Goal: Find contact information: Find contact information

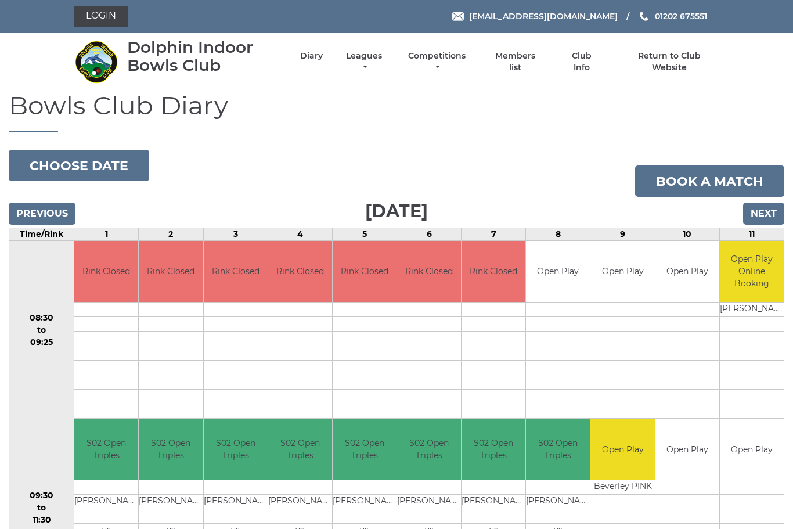
click at [542, 65] on link "Members list" at bounding box center [515, 61] width 53 height 23
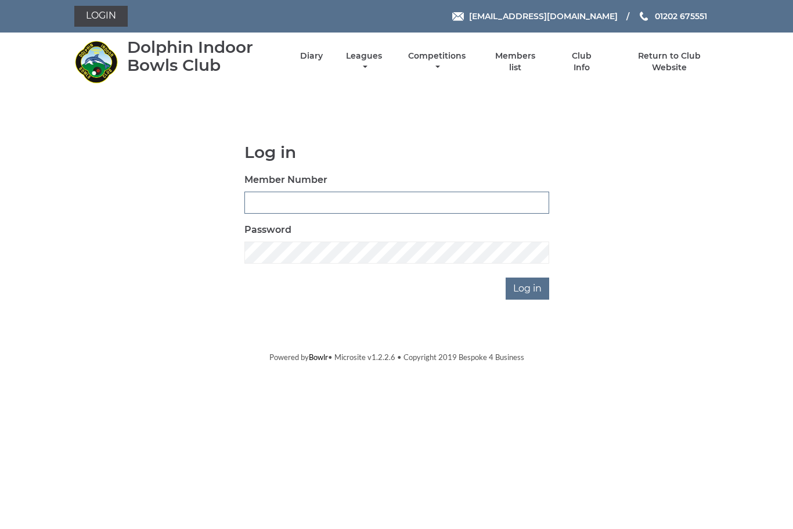
type input "3543"
click at [528, 288] on input "Log in" at bounding box center [528, 288] width 44 height 22
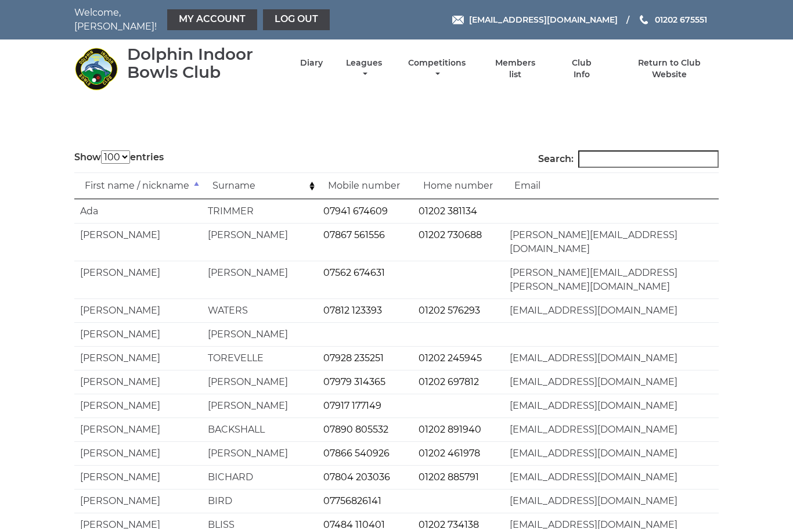
select select "100"
click at [382, 519] on link "07484 110401" at bounding box center [354, 524] width 62 height 11
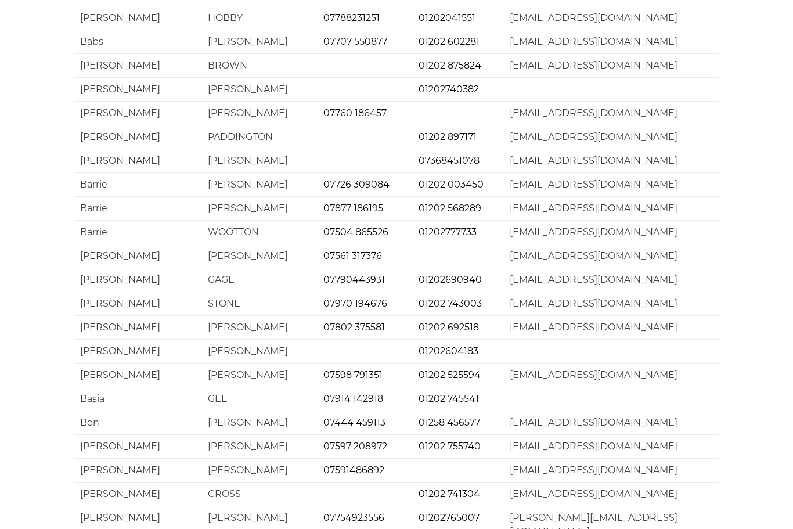
scroll to position [2097, 0]
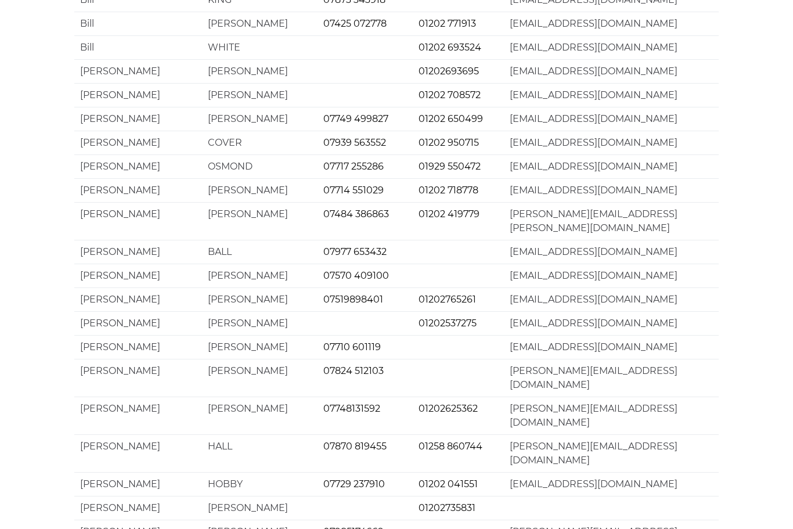
scroll to position [234, 0]
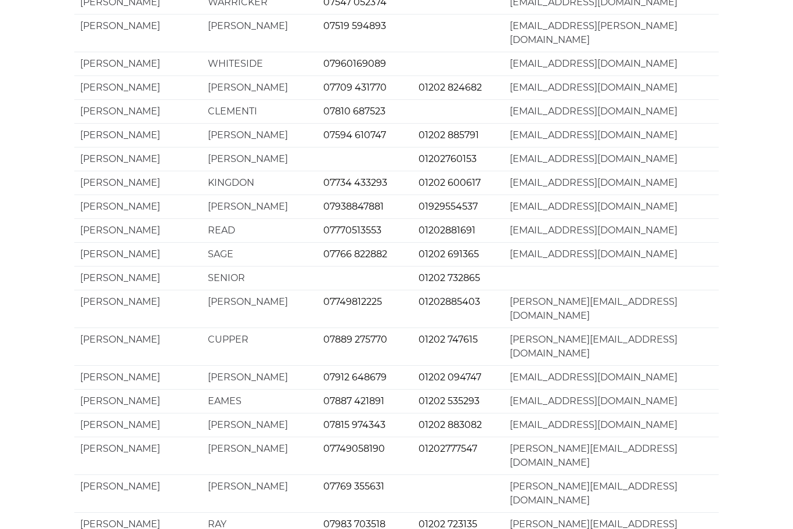
scroll to position [2097, 0]
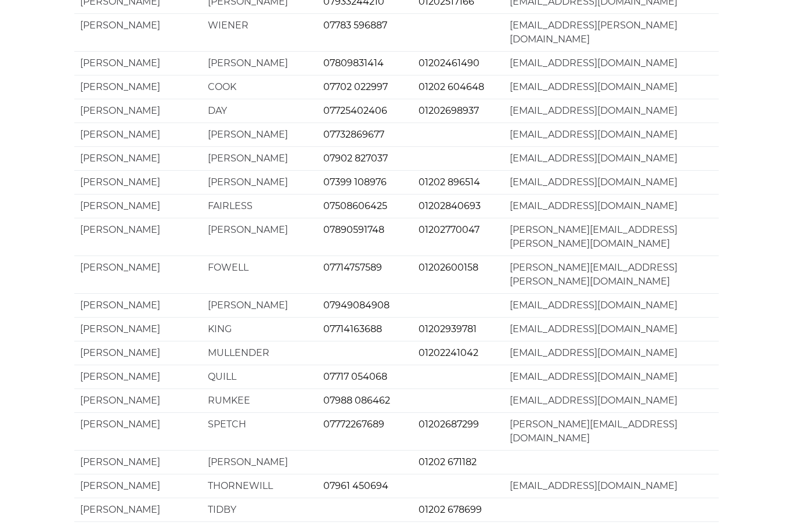
scroll to position [1605, 0]
